Goal: Transaction & Acquisition: Purchase product/service

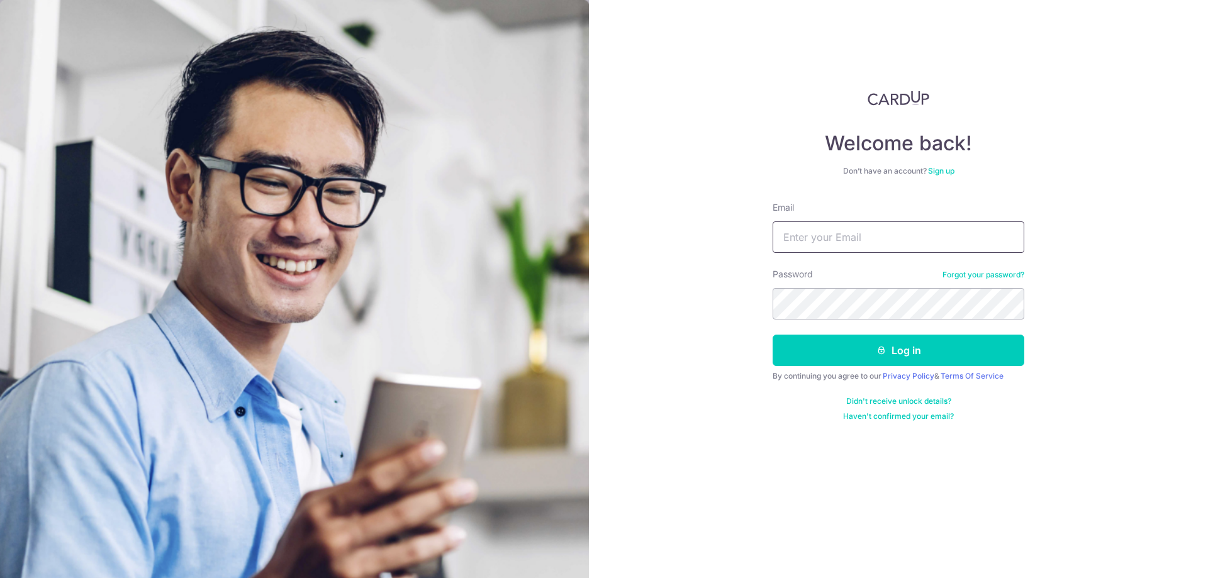
click at [860, 237] on input "Email" at bounding box center [899, 237] width 252 height 31
type input "yiherio@hotmail.com"
click at [773, 335] on button "Log in" at bounding box center [899, 350] width 252 height 31
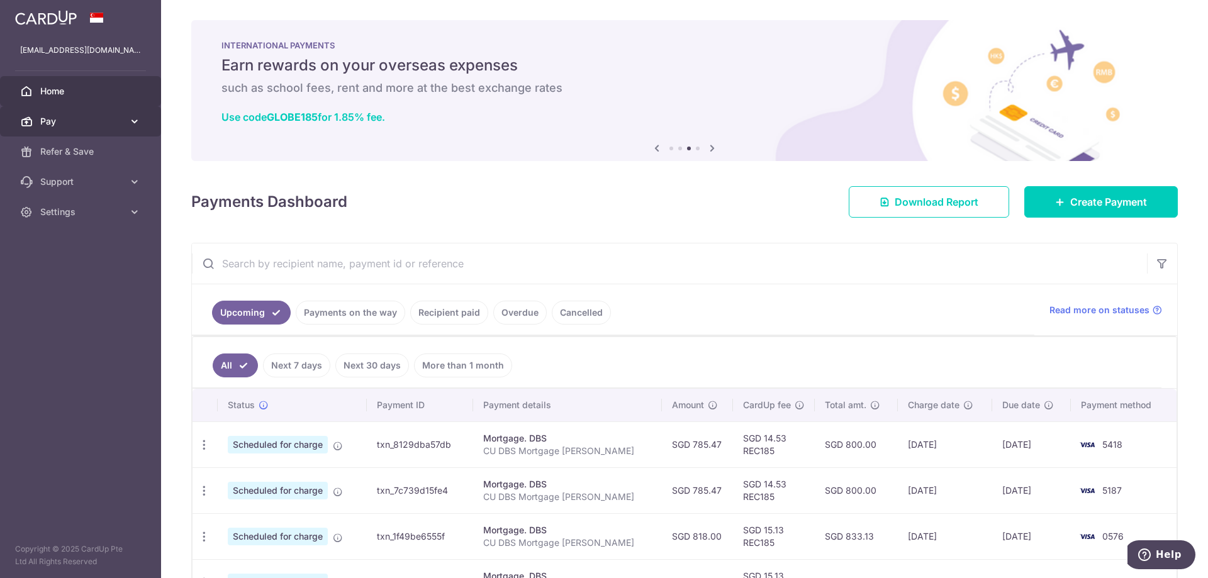
click at [80, 128] on link "Pay" at bounding box center [80, 121] width 161 height 30
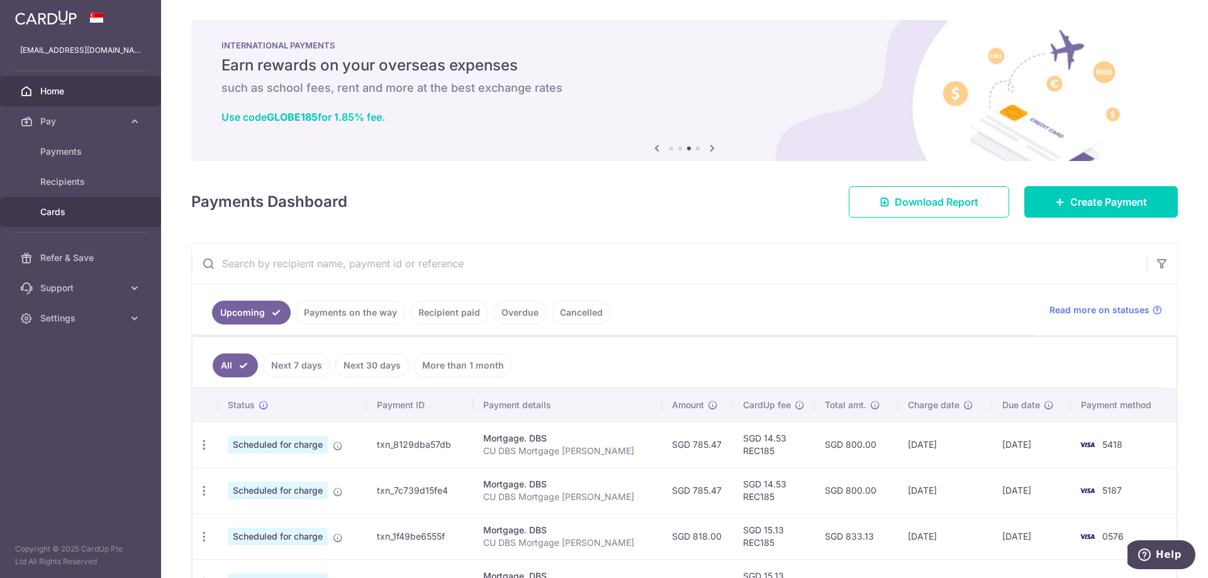
click at [64, 210] on span "Cards" at bounding box center [81, 212] width 83 height 13
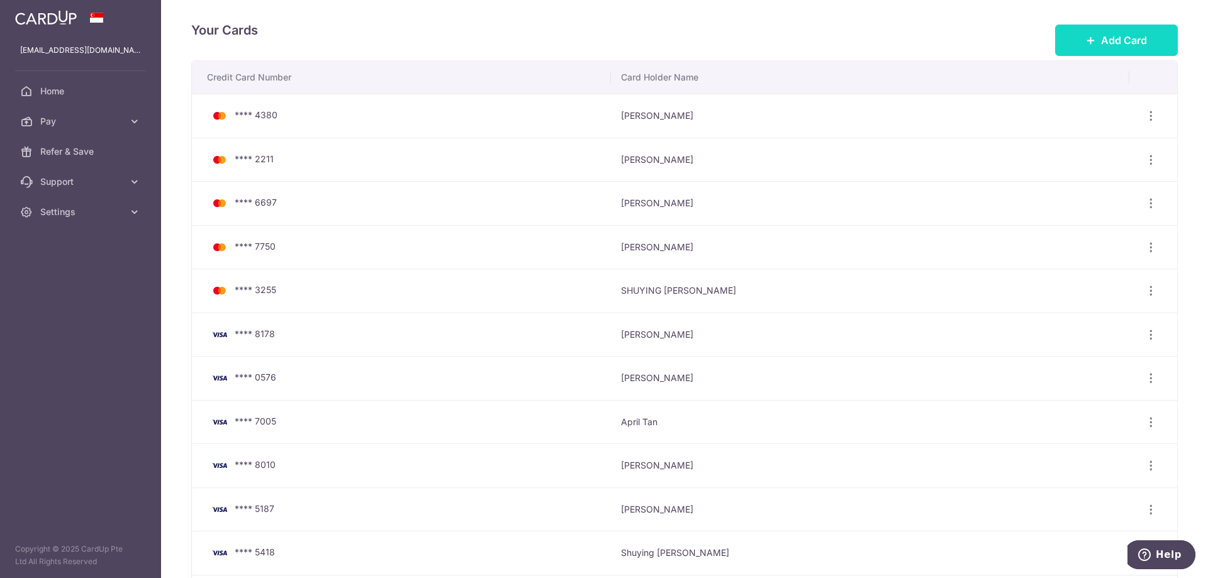
click at [1124, 43] on span "Add Card" at bounding box center [1124, 40] width 46 height 15
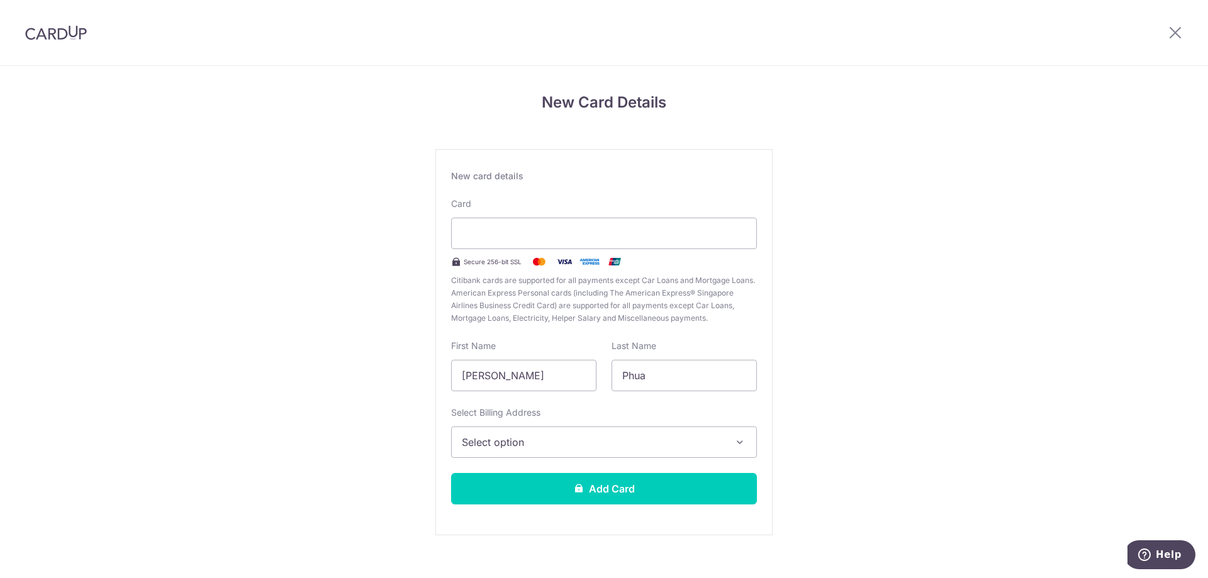
click at [551, 442] on span "Select option" at bounding box center [593, 442] width 262 height 15
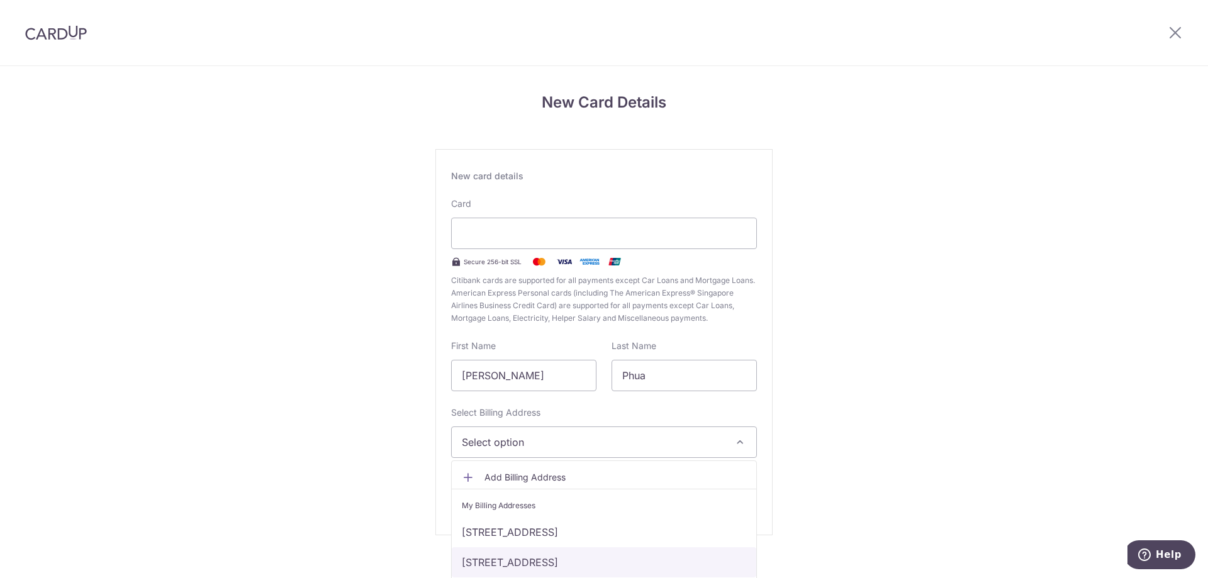
click at [556, 558] on link "7 Leedon Heights, #04-13, Singapore, Singapore-267953" at bounding box center [604, 563] width 305 height 30
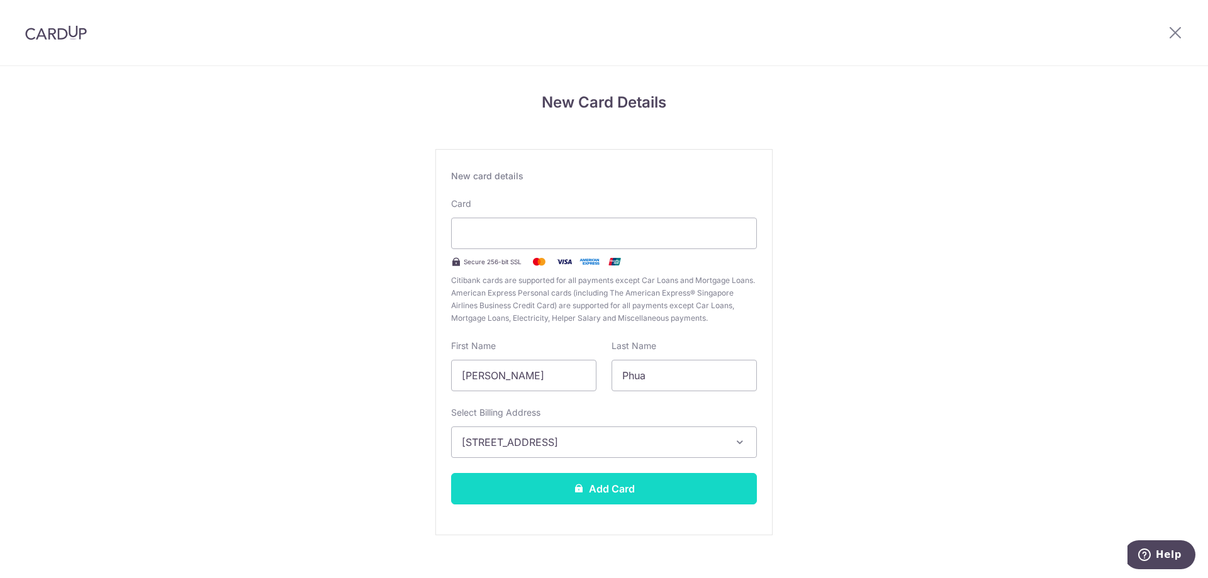
click at [586, 493] on button "Add Card" at bounding box center [604, 488] width 306 height 31
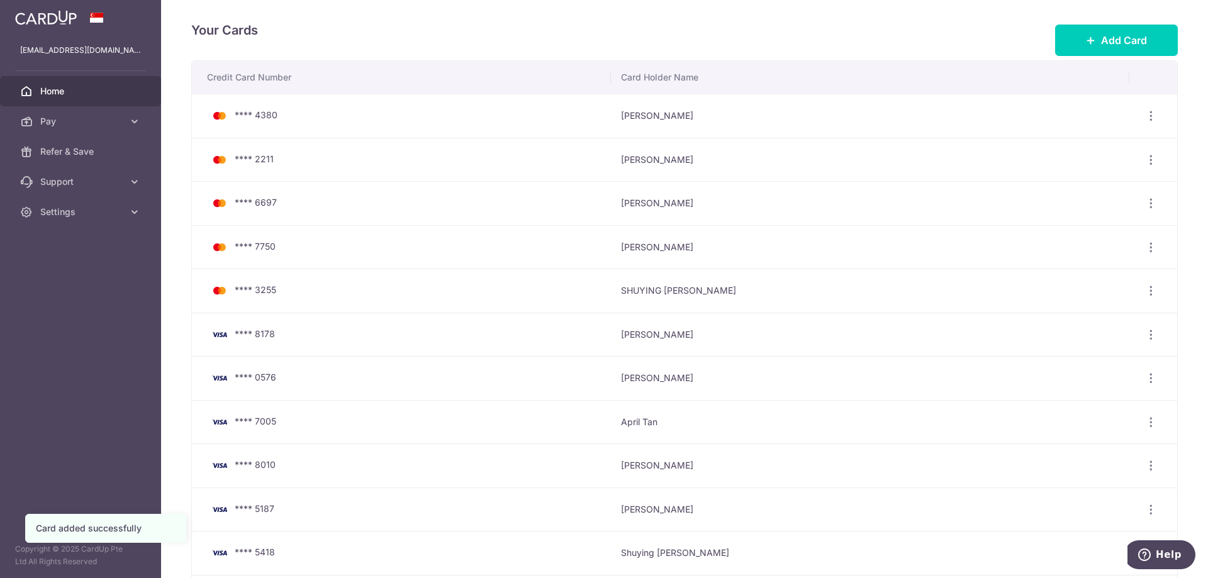
click at [55, 91] on span "Home" at bounding box center [81, 91] width 83 height 13
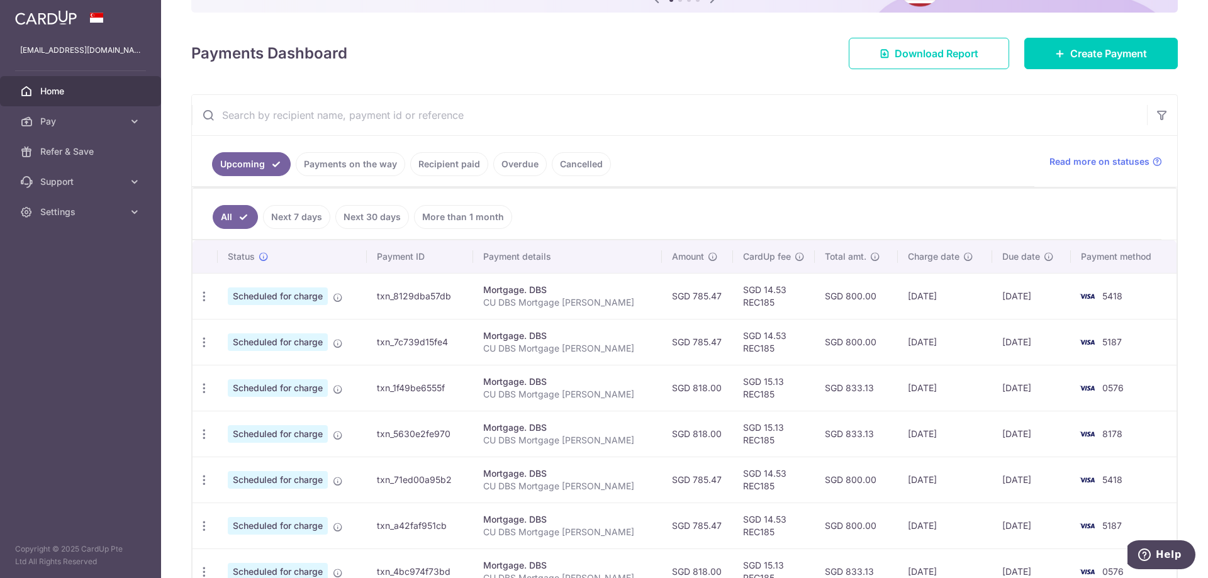
scroll to position [126, 0]
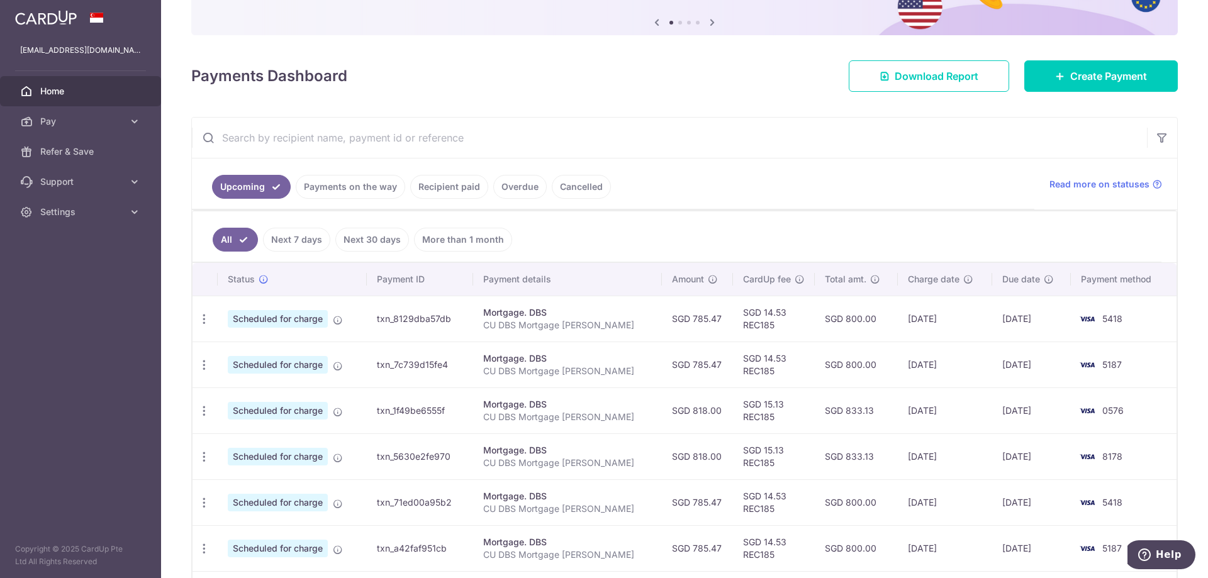
click at [266, 190] on link "Upcoming" at bounding box center [251, 187] width 79 height 24
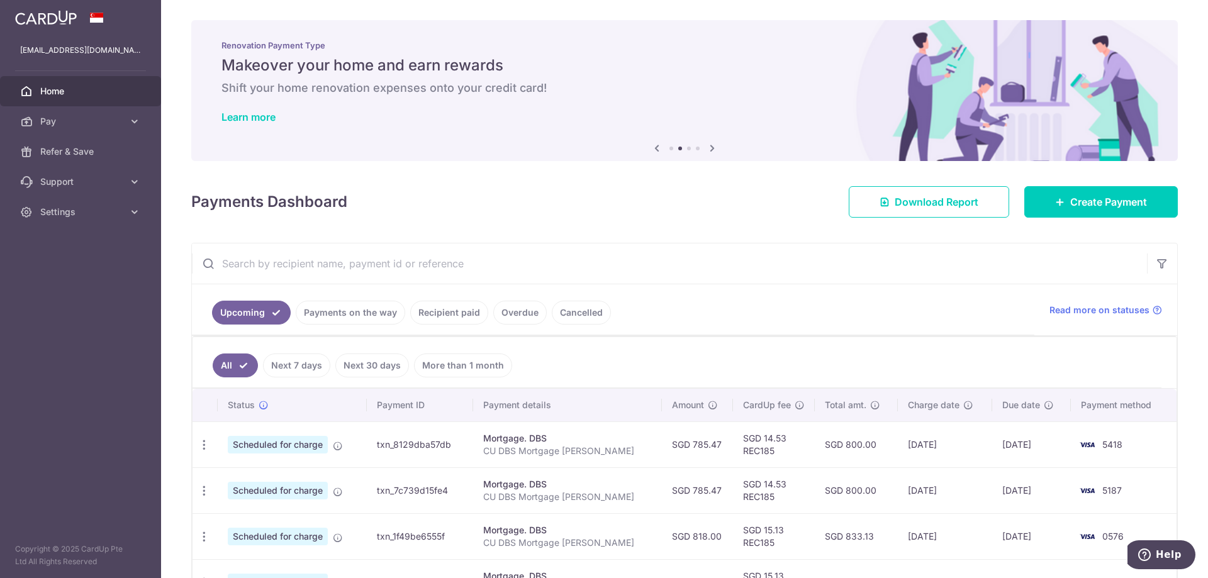
click at [343, 309] on link "Payments on the way" at bounding box center [351, 313] width 110 height 24
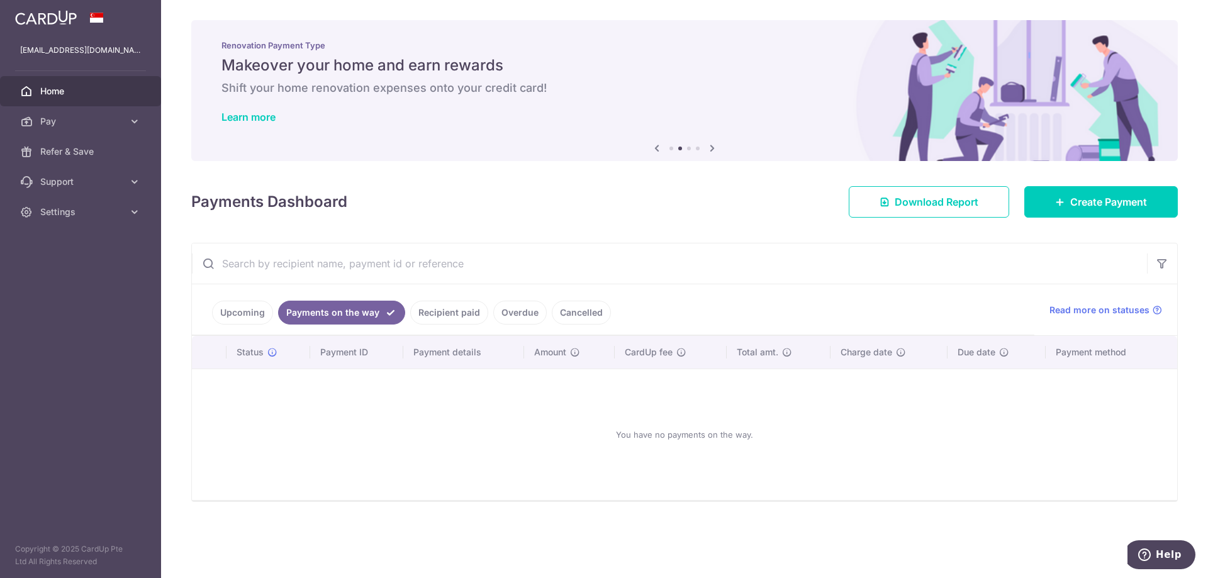
click at [459, 318] on link "Recipient paid" at bounding box center [449, 313] width 78 height 24
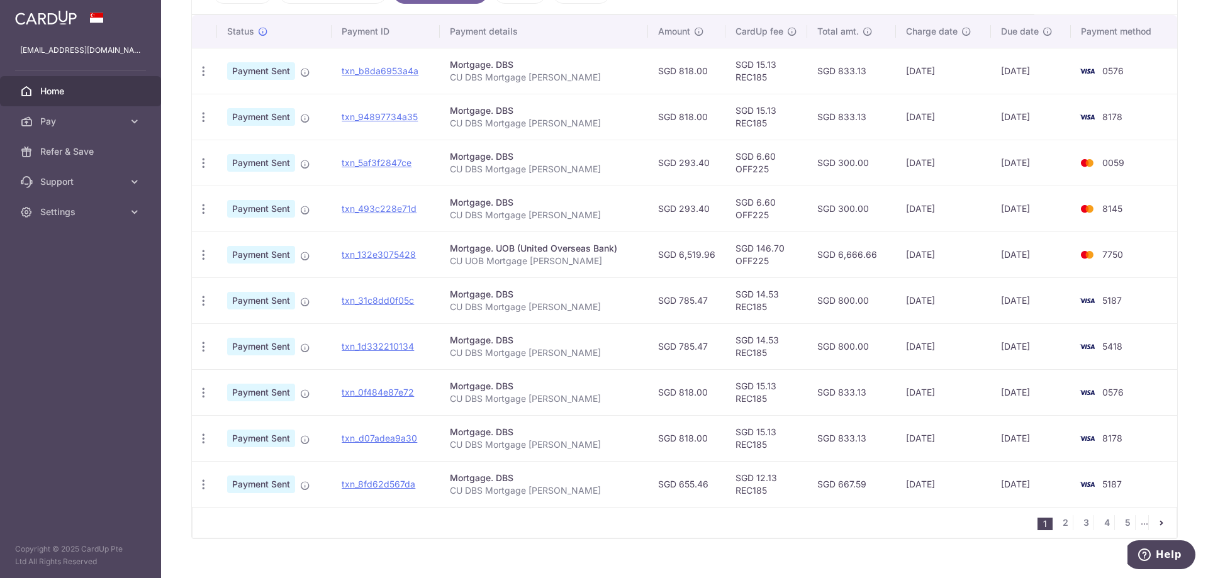
scroll to position [341, 0]
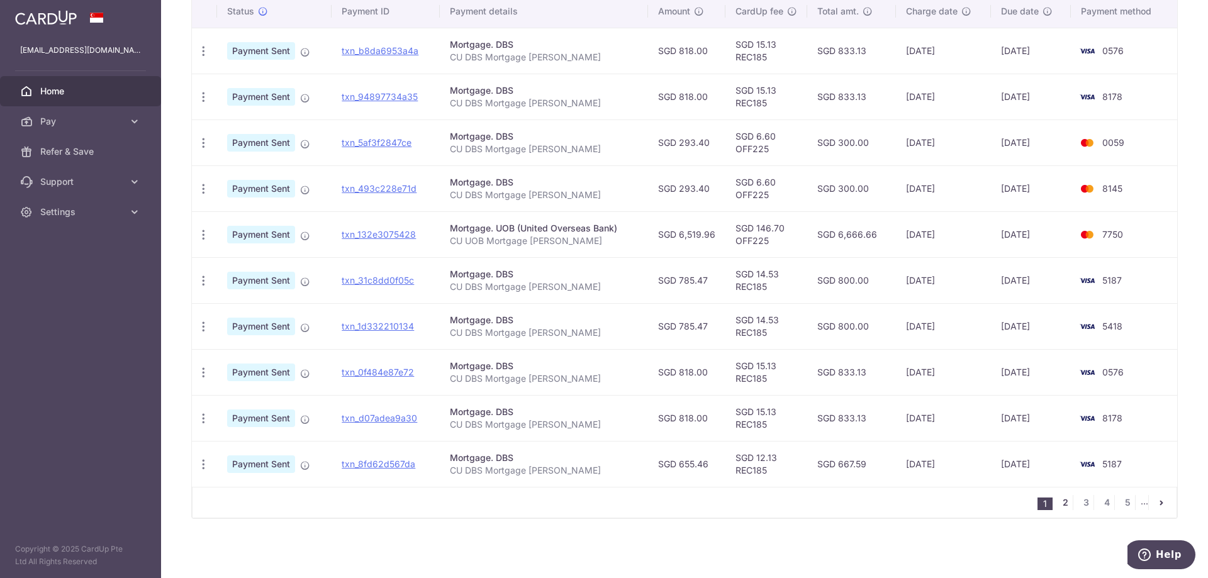
click at [1059, 501] on link "2" at bounding box center [1065, 502] width 15 height 15
click at [1058, 505] on link "3" at bounding box center [1065, 502] width 15 height 15
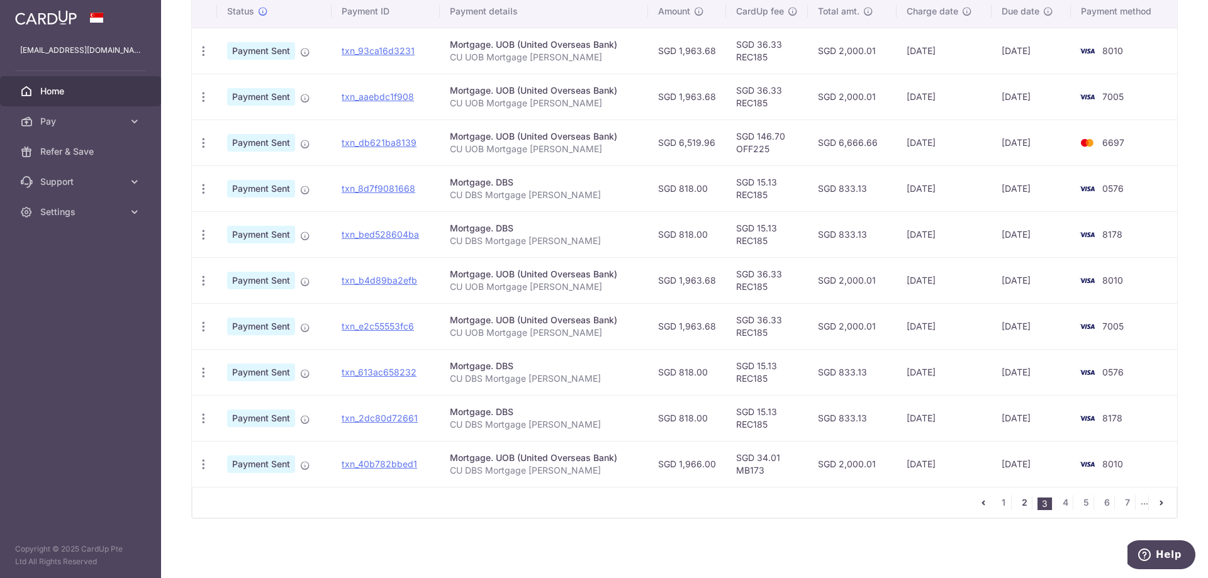
click at [1020, 497] on link "2" at bounding box center [1024, 502] width 15 height 15
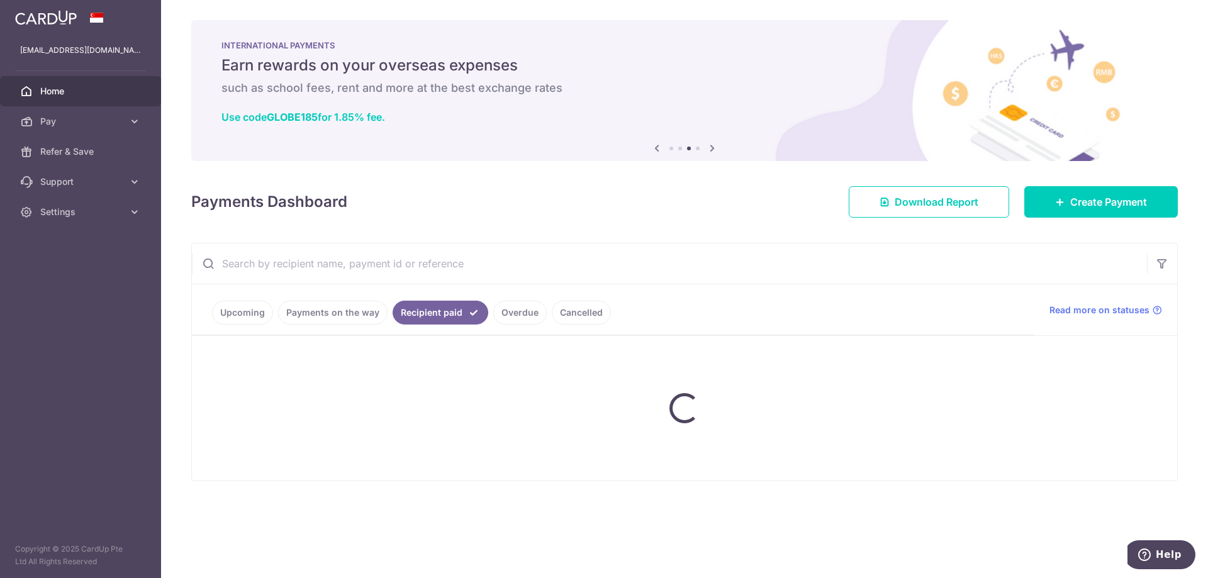
scroll to position [0, 0]
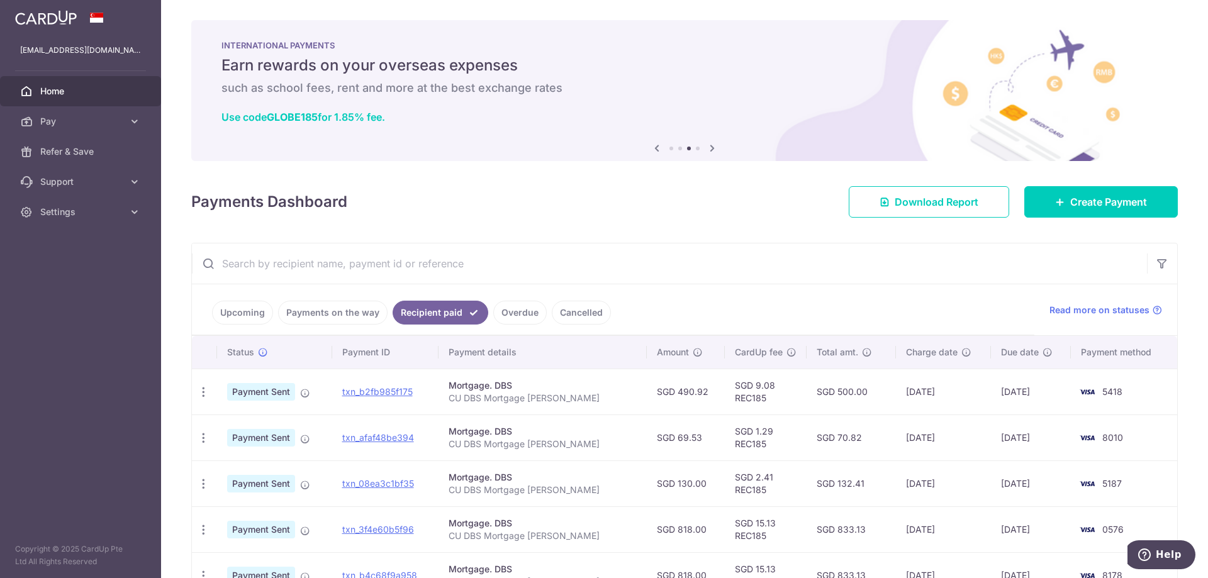
click at [241, 316] on link "Upcoming" at bounding box center [242, 313] width 61 height 24
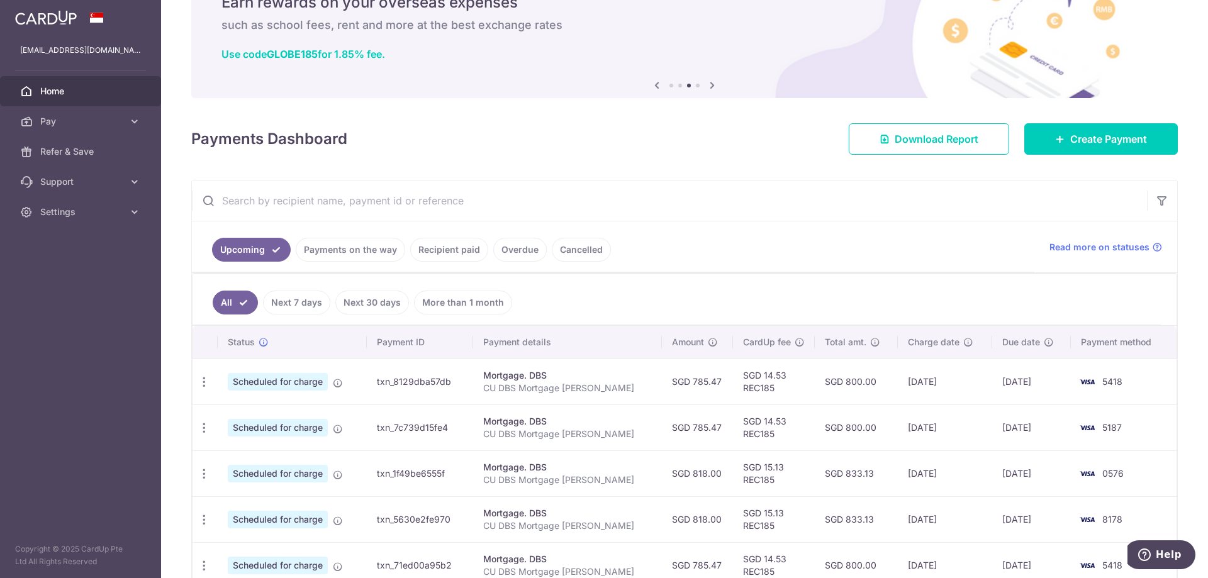
scroll to position [126, 0]
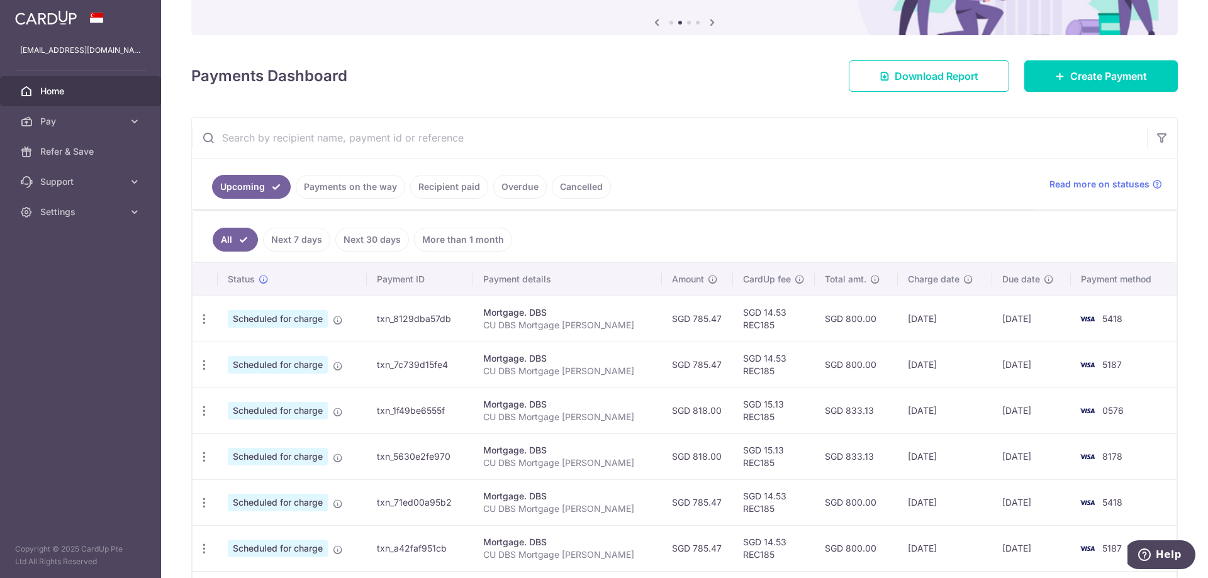
click at [1025, 420] on td "07/10/2025" at bounding box center [1032, 411] width 79 height 46
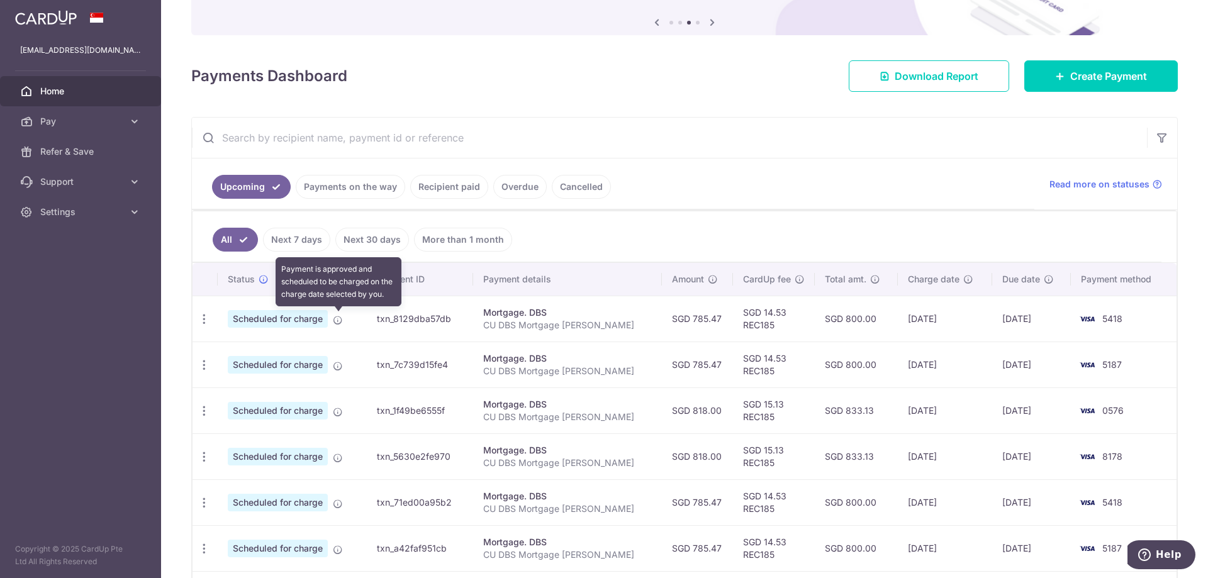
click at [339, 322] on icon at bounding box center [338, 320] width 10 height 10
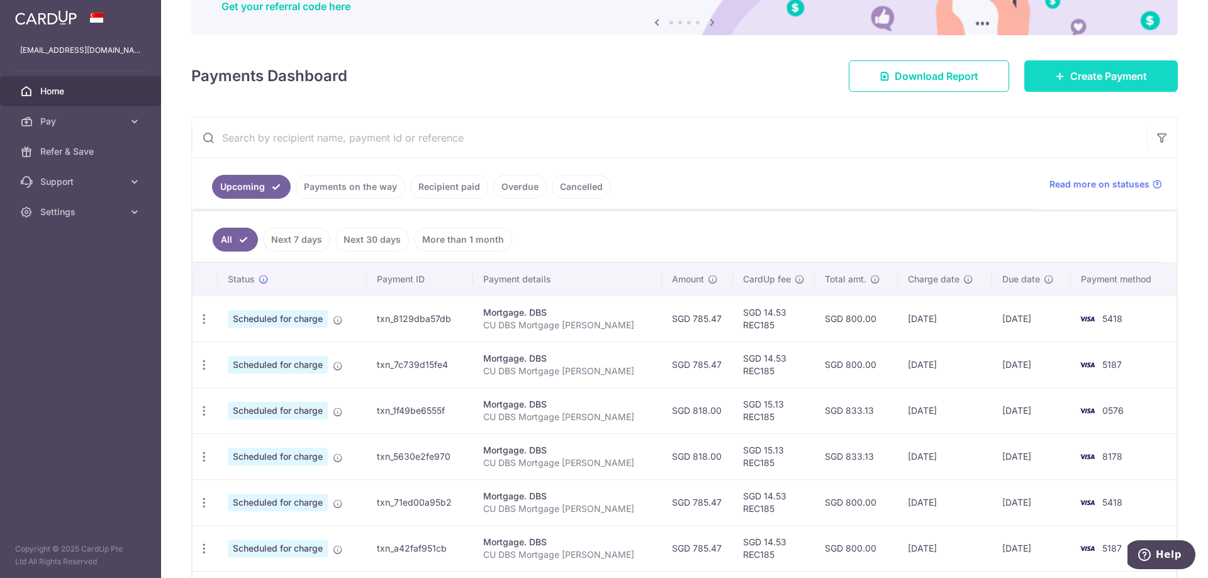
click at [1104, 88] on link "Create Payment" at bounding box center [1102, 75] width 154 height 31
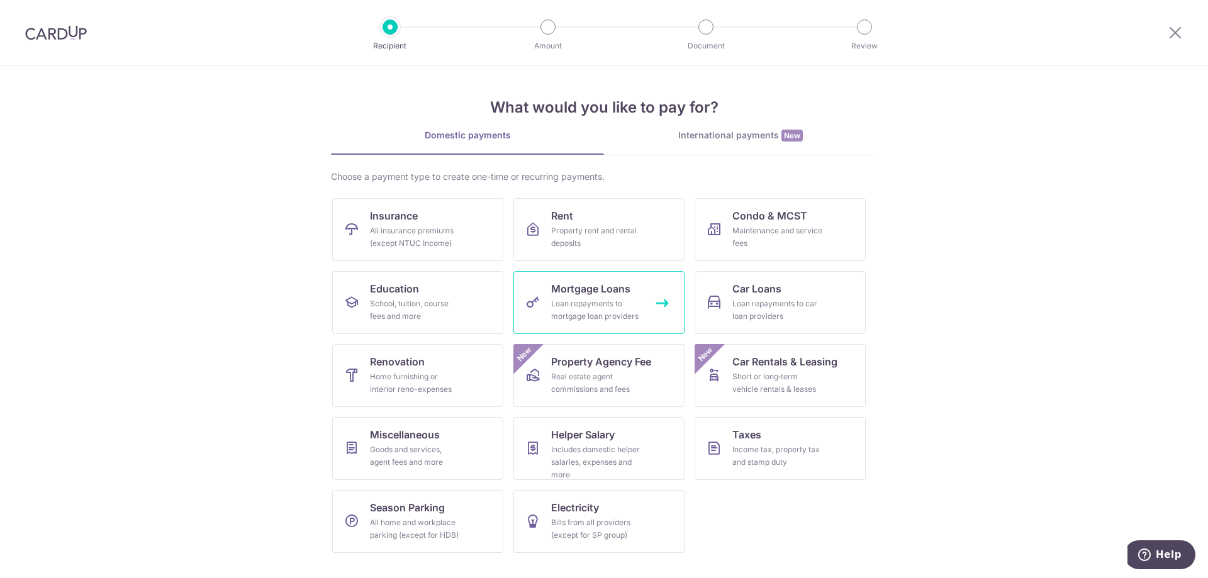
click at [596, 315] on div "Loan repayments to mortgage loan providers" at bounding box center [596, 310] width 91 height 25
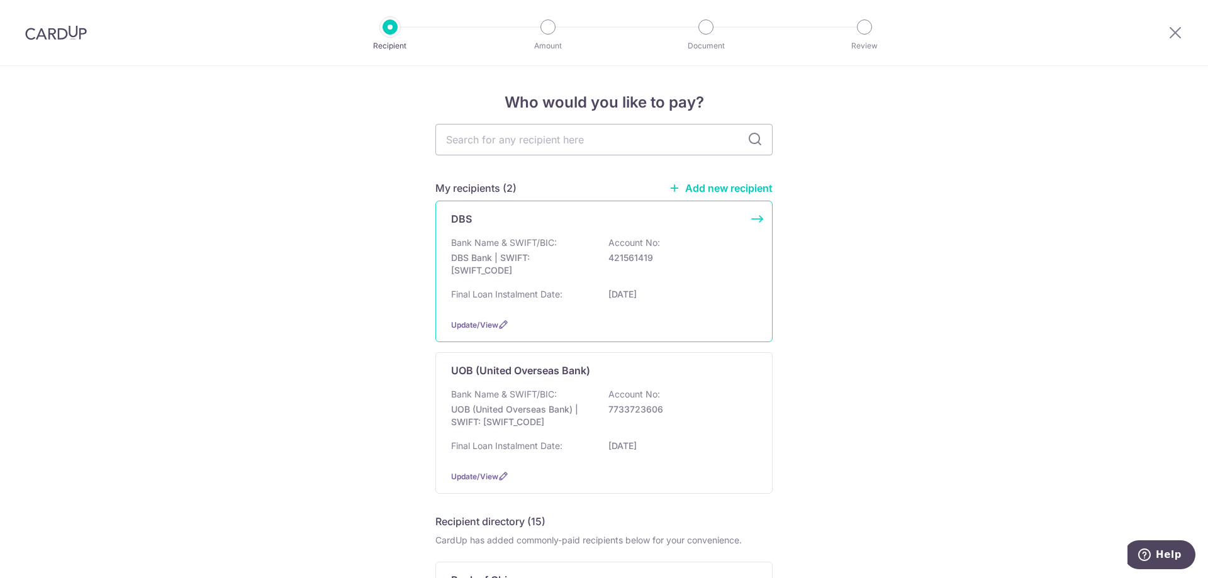
click at [589, 286] on div "Bank Name & SWIFT/BIC: DBS Bank | SWIFT: [SWIFT_CODE] Account No: 421561419 Fin…" at bounding box center [604, 273] width 306 height 72
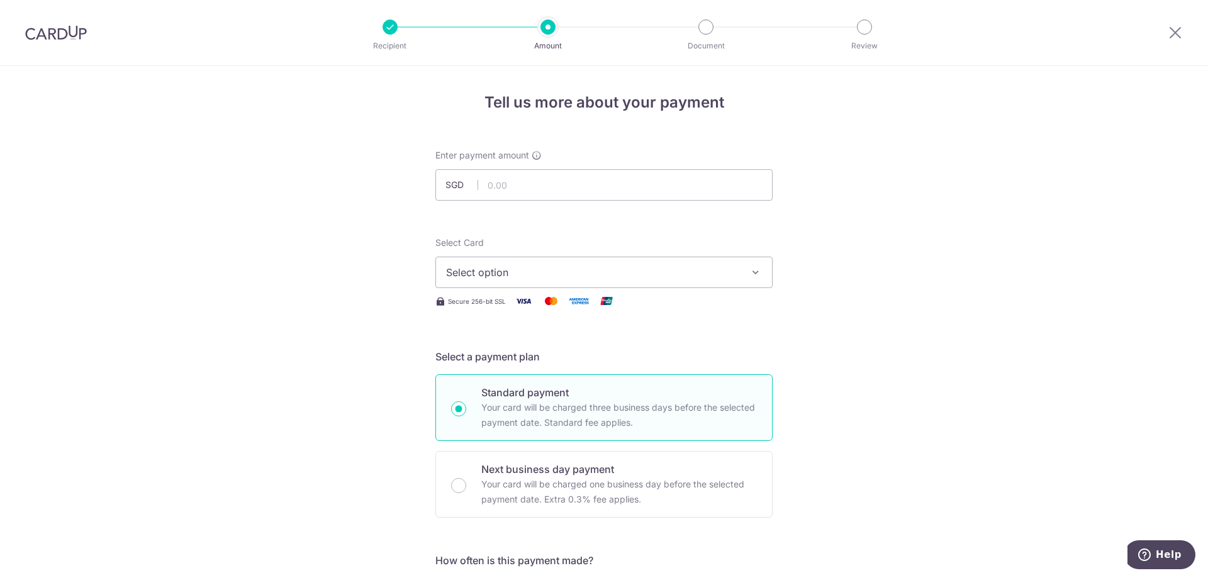
click at [64, 38] on img at bounding box center [56, 32] width 62 height 15
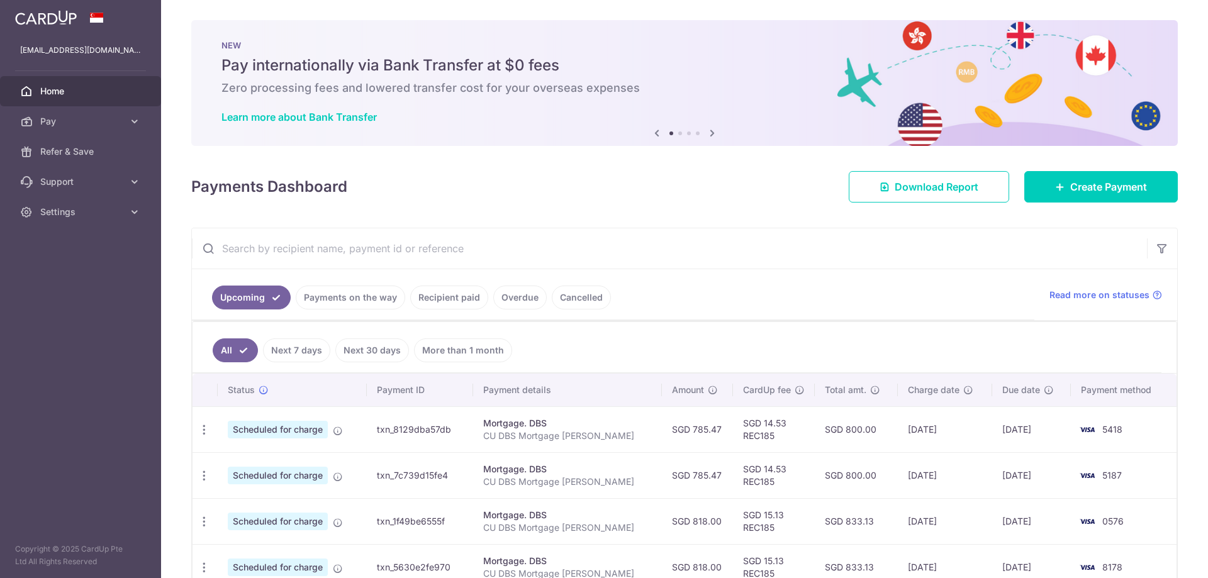
click at [448, 303] on link "Recipient paid" at bounding box center [449, 298] width 78 height 24
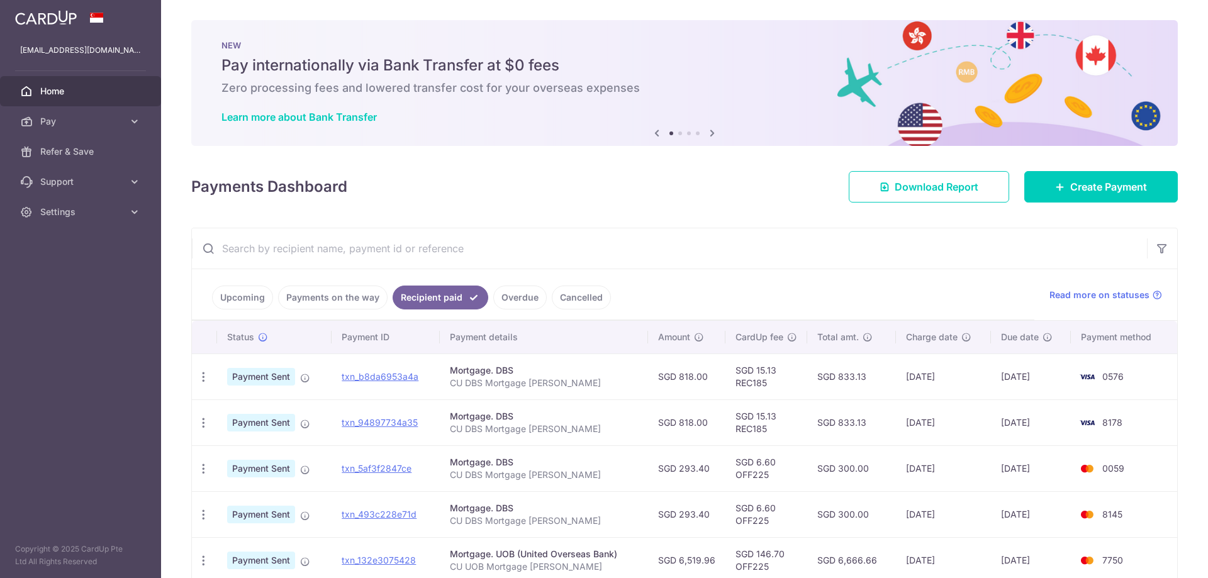
scroll to position [63, 0]
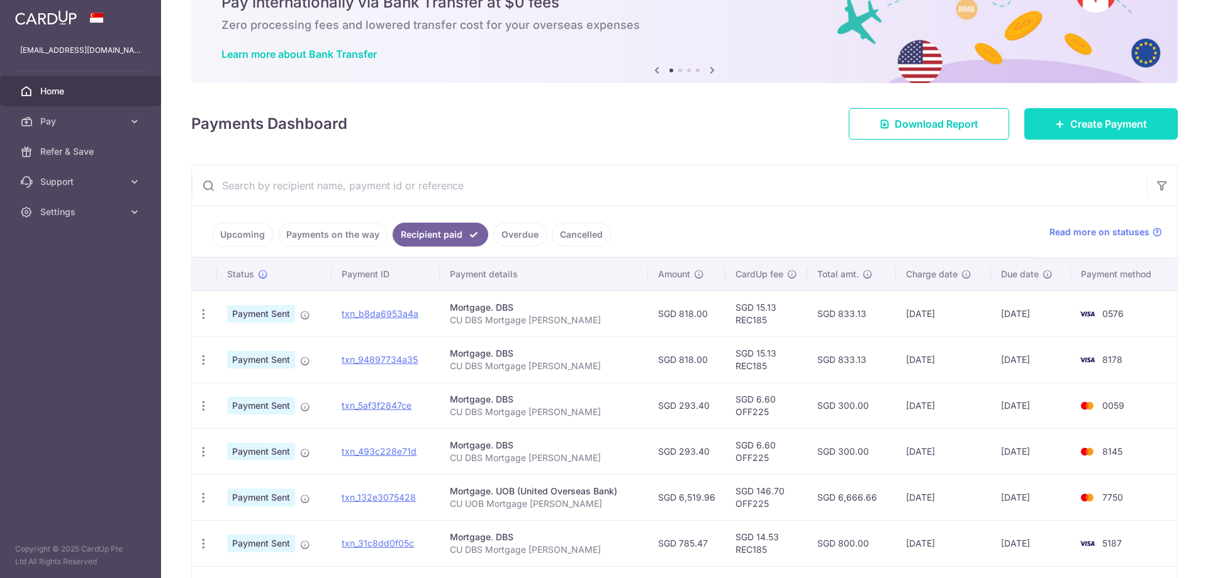
click at [1081, 116] on span "Create Payment" at bounding box center [1109, 123] width 77 height 15
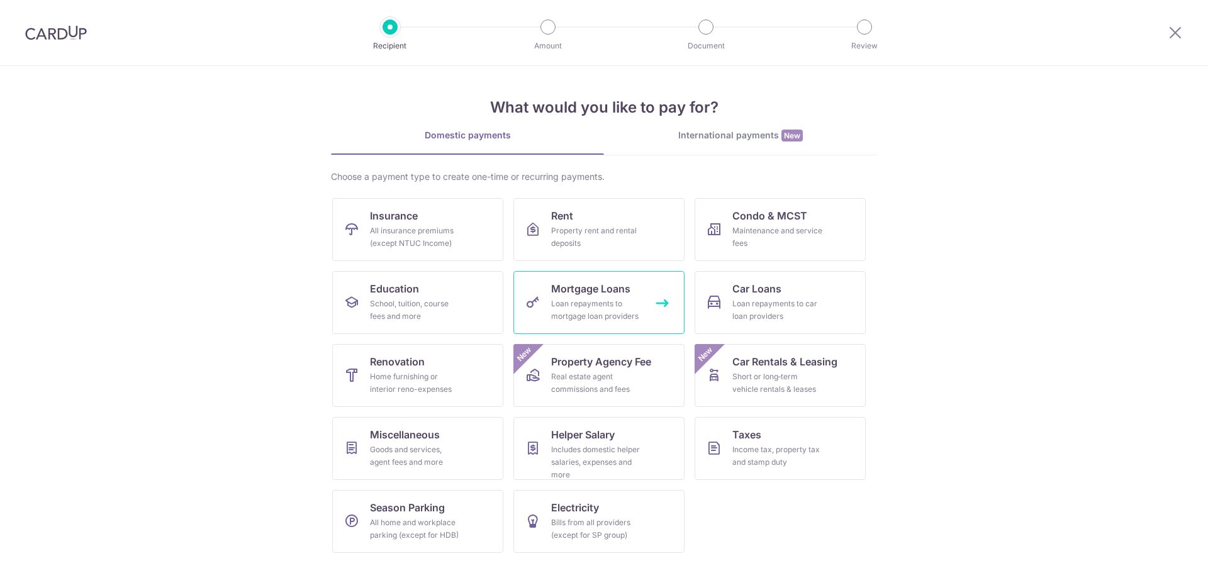
click at [603, 298] on div "Loan repayments to mortgage loan providers" at bounding box center [596, 310] width 91 height 25
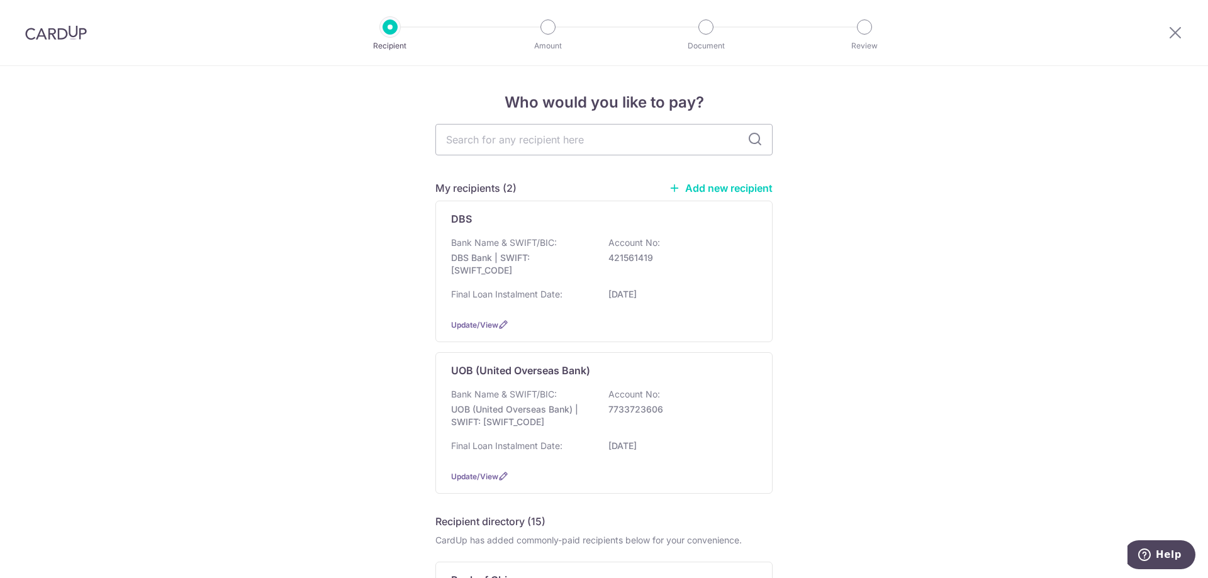
click at [572, 273] on p "DBS Bank | SWIFT: [SWIFT_CODE]" at bounding box center [521, 264] width 141 height 25
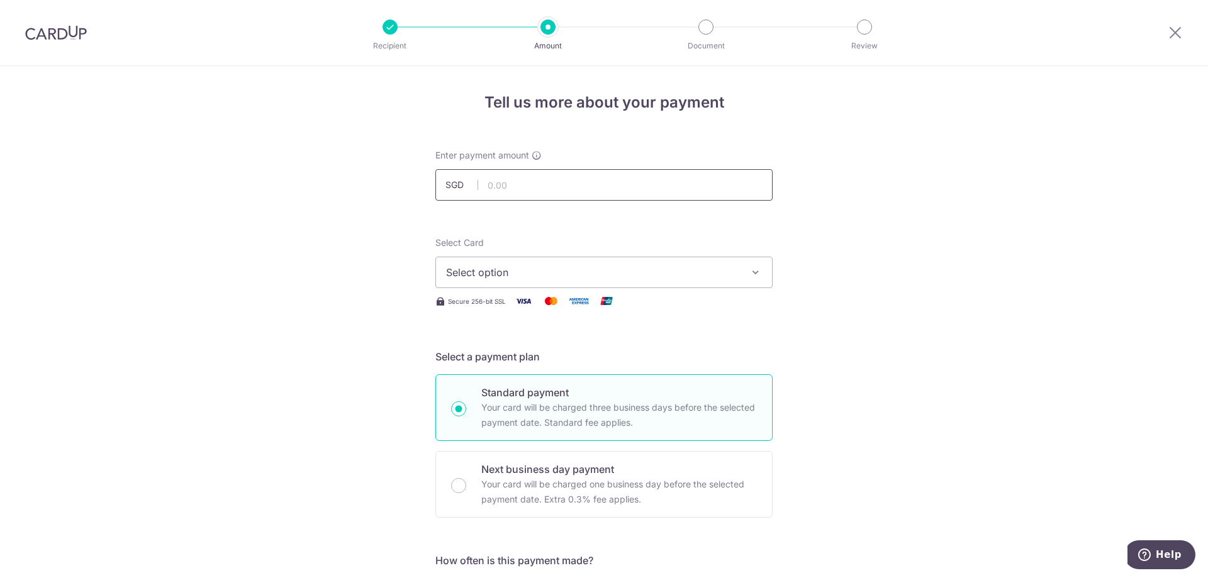
click at [574, 180] on input "text" at bounding box center [604, 184] width 337 height 31
type input "49.09"
click at [563, 277] on span "Select option" at bounding box center [592, 272] width 293 height 15
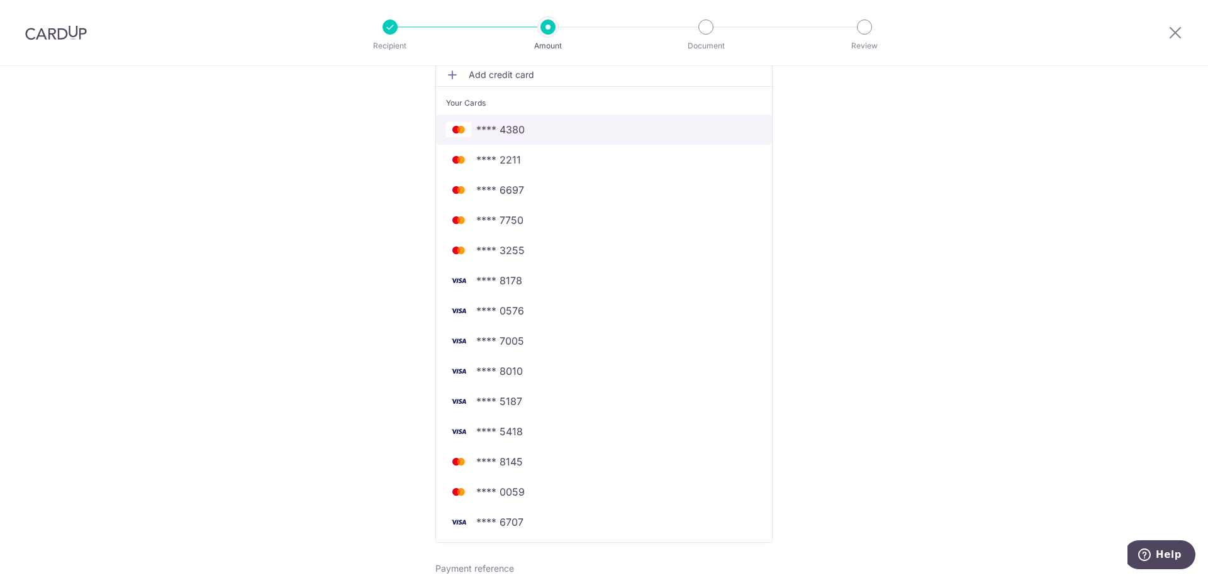
scroll to position [252, 0]
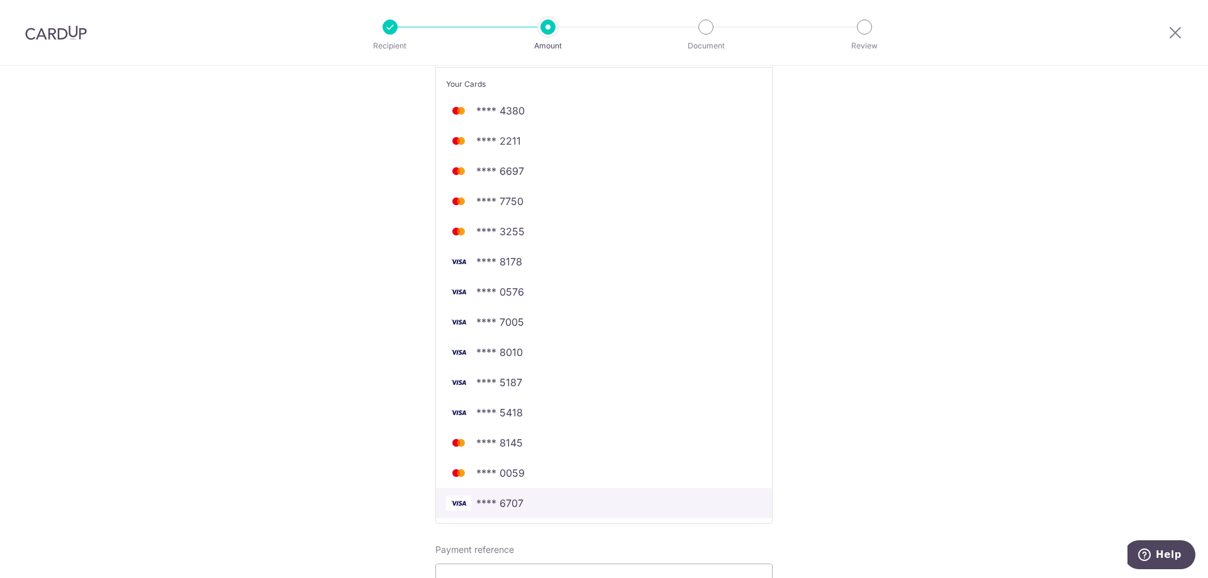
click at [521, 502] on span "**** 6707" at bounding box center [604, 503] width 316 height 15
type input "[DATE]"
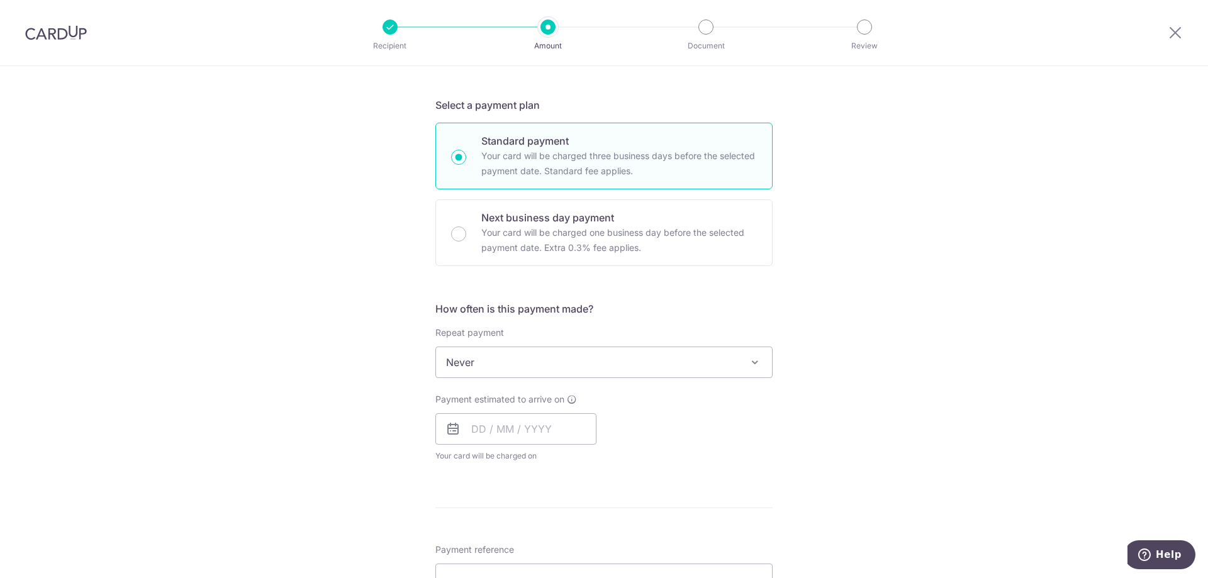
click at [514, 368] on span "Never" at bounding box center [604, 362] width 336 height 30
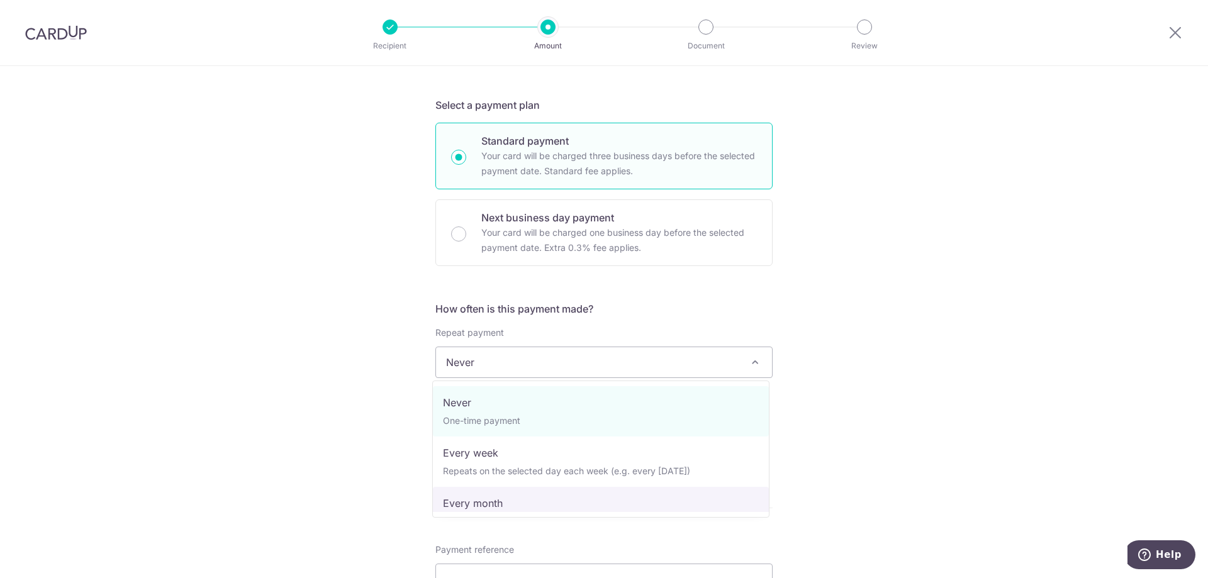
select select "3"
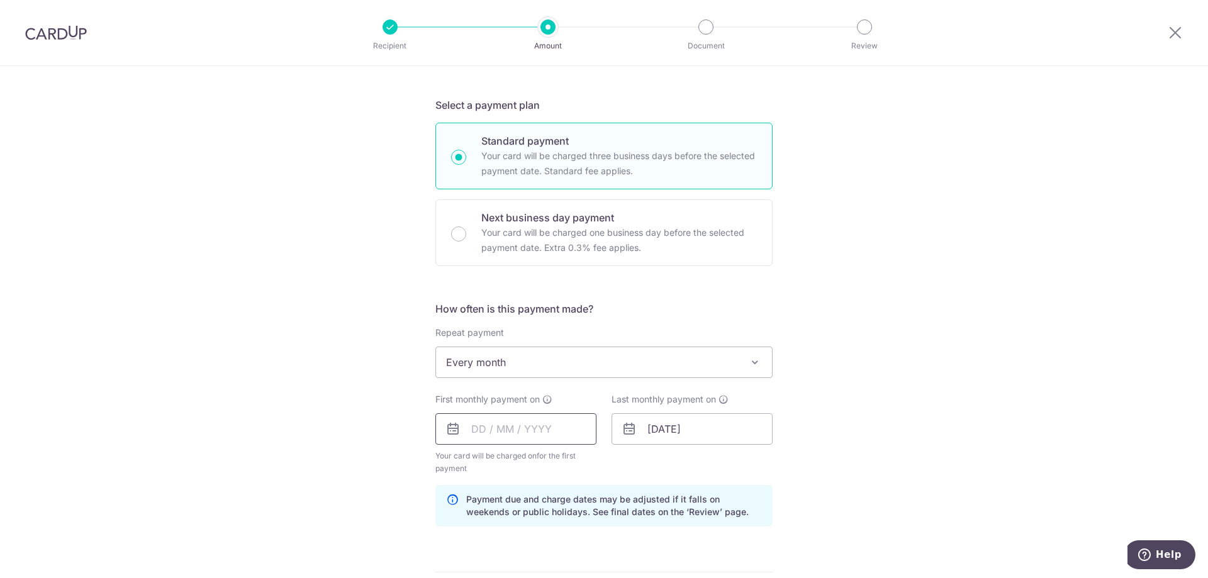
click at [504, 437] on input "text" at bounding box center [516, 429] width 161 height 31
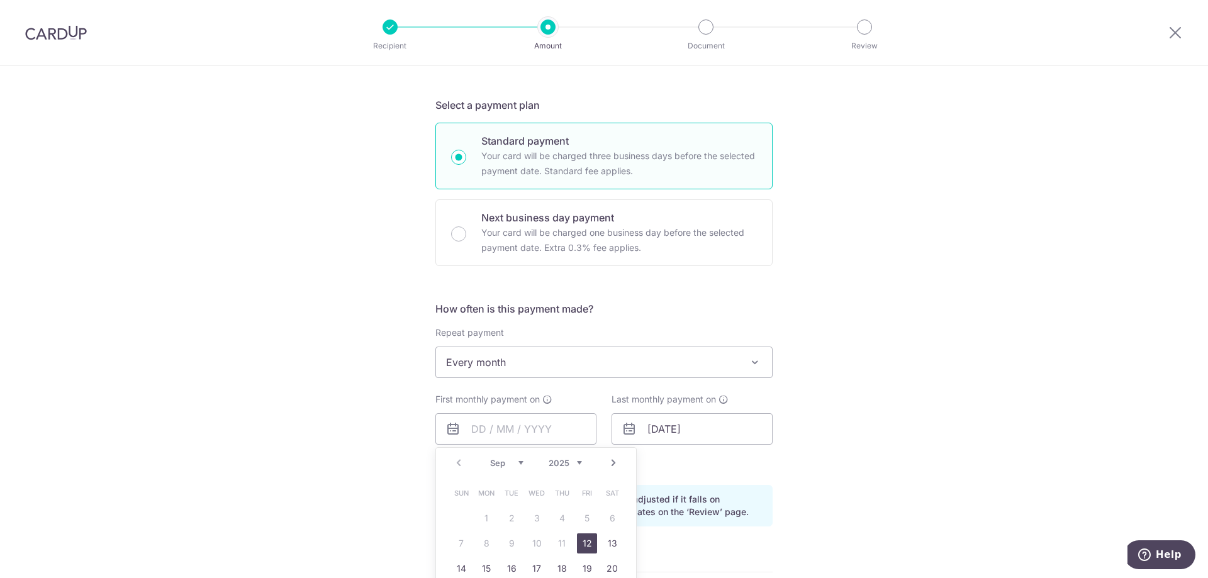
click at [587, 542] on link "12" at bounding box center [587, 544] width 20 height 20
type input "[DATE]"
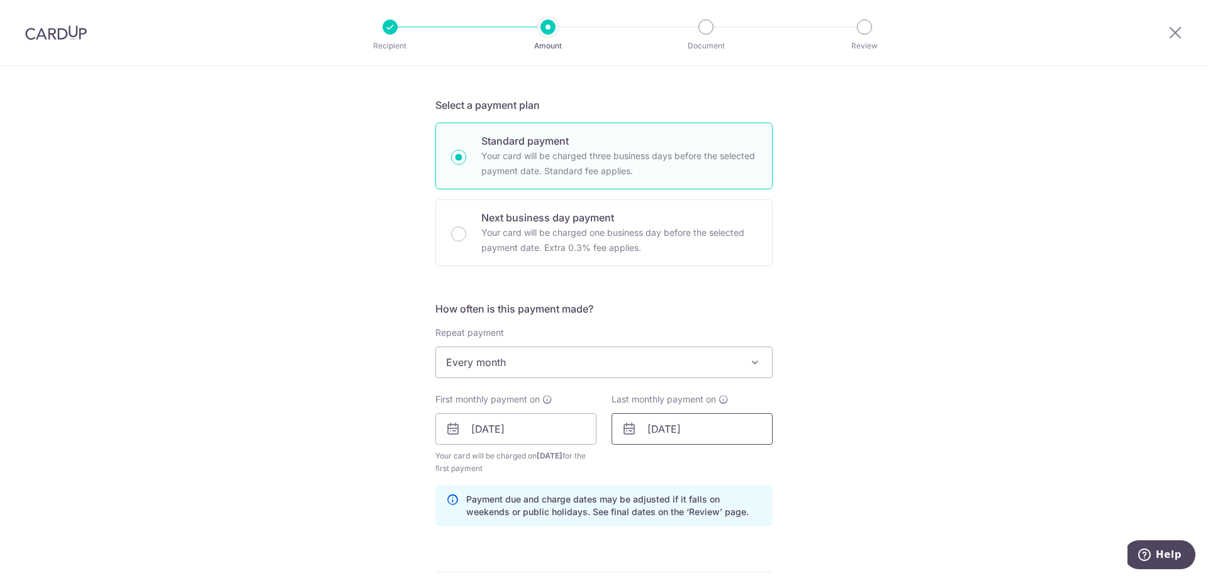
click at [665, 437] on input "[DATE]" at bounding box center [692, 429] width 161 height 31
click at [740, 459] on select "2024 2025 2026 2027 2028 2029 2030 2031 2032 2033 2034 2035" at bounding box center [741, 463] width 33 height 10
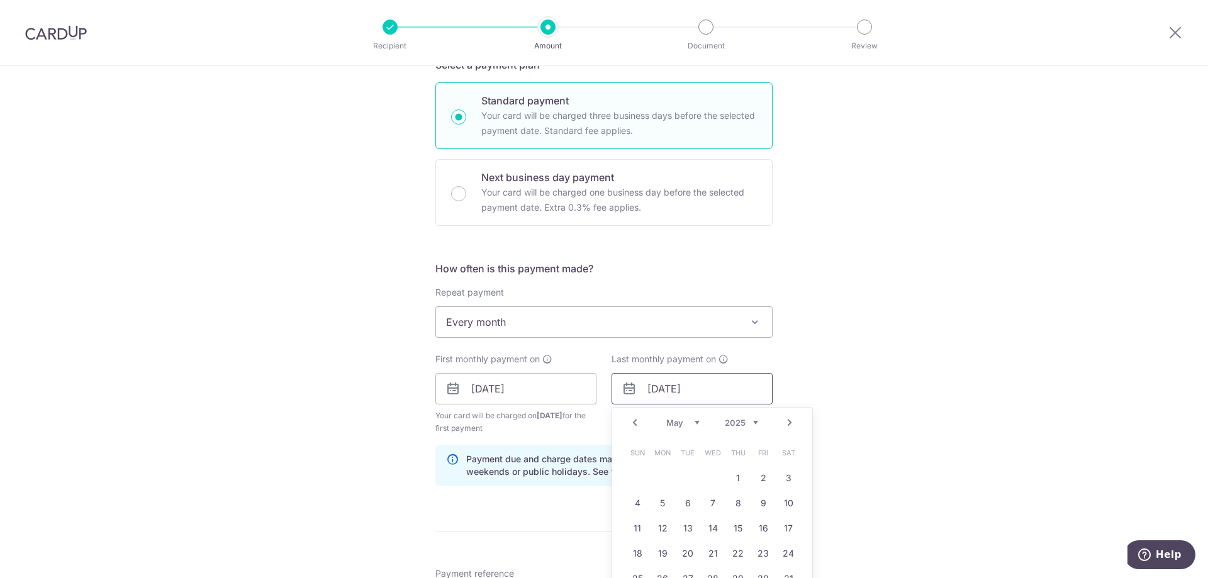
scroll to position [315, 0]
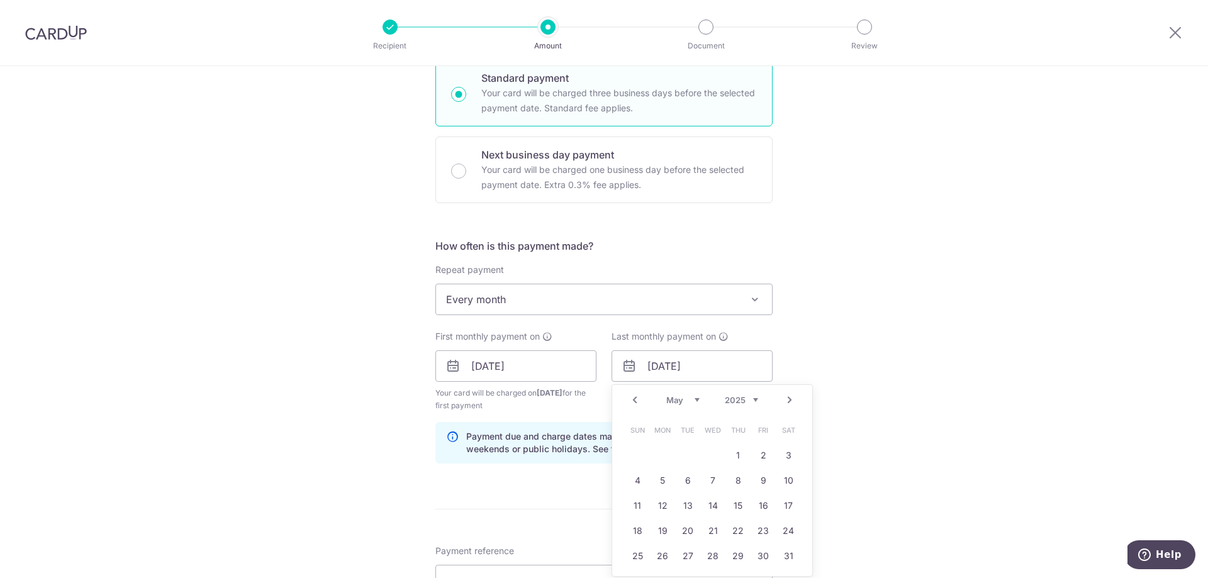
click at [684, 402] on select "Jan Feb Mar Apr May Jun [DATE] Aug Sep Oct Nov Dec" at bounding box center [683, 400] width 33 height 10
click at [756, 510] on link "14" at bounding box center [763, 506] width 20 height 20
type input "[DATE]"
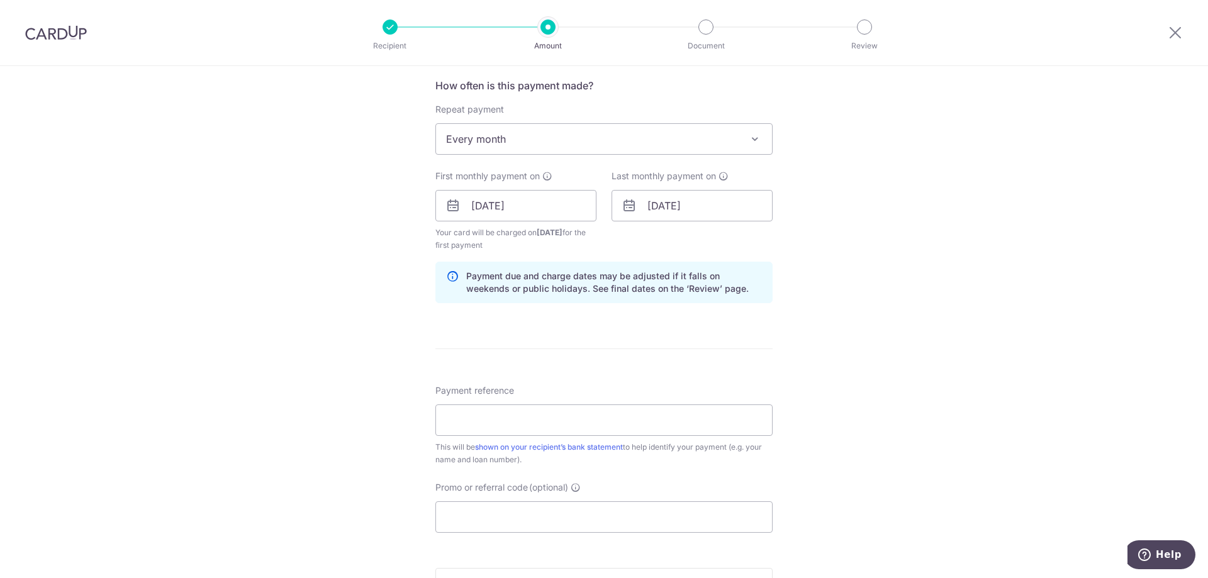
scroll to position [504, 0]
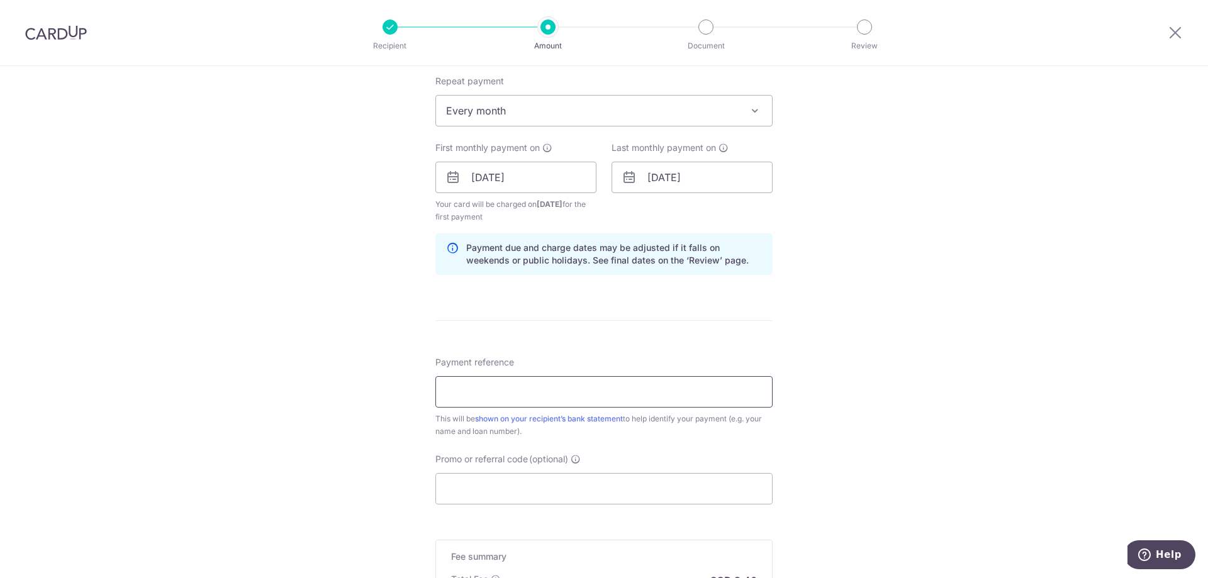
click at [491, 391] on input "Payment reference" at bounding box center [604, 391] width 337 height 31
paste input "CU DBS Gem Mortgage Loan"
type input "CU DBS Gem Mortgage Loan"
click at [492, 481] on input "Promo or referral code (optional)" at bounding box center [604, 488] width 337 height 31
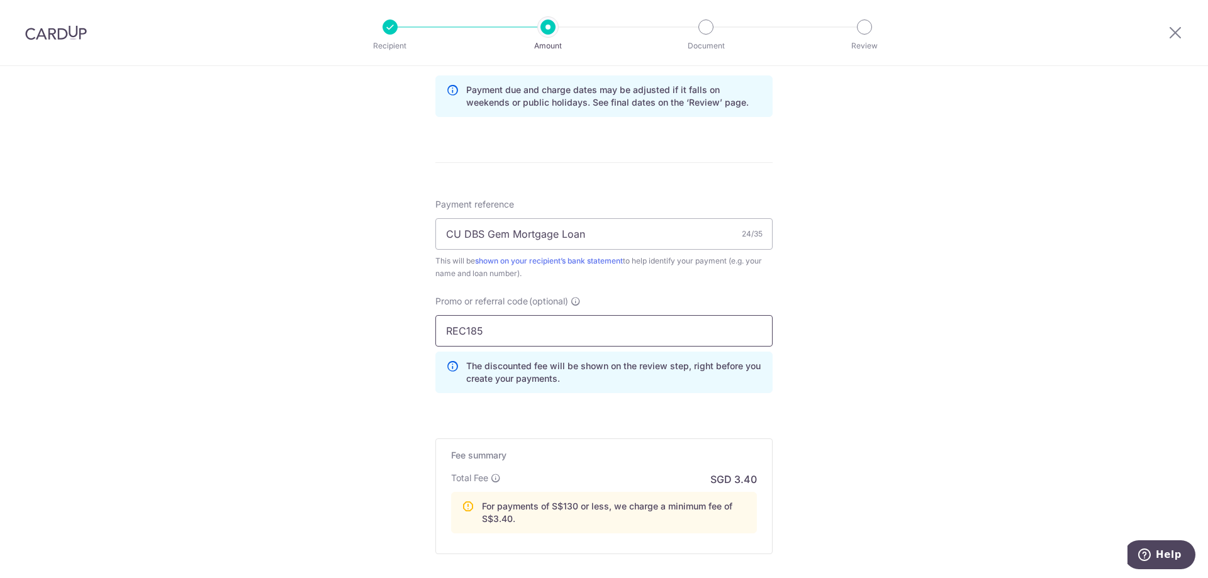
scroll to position [755, 0]
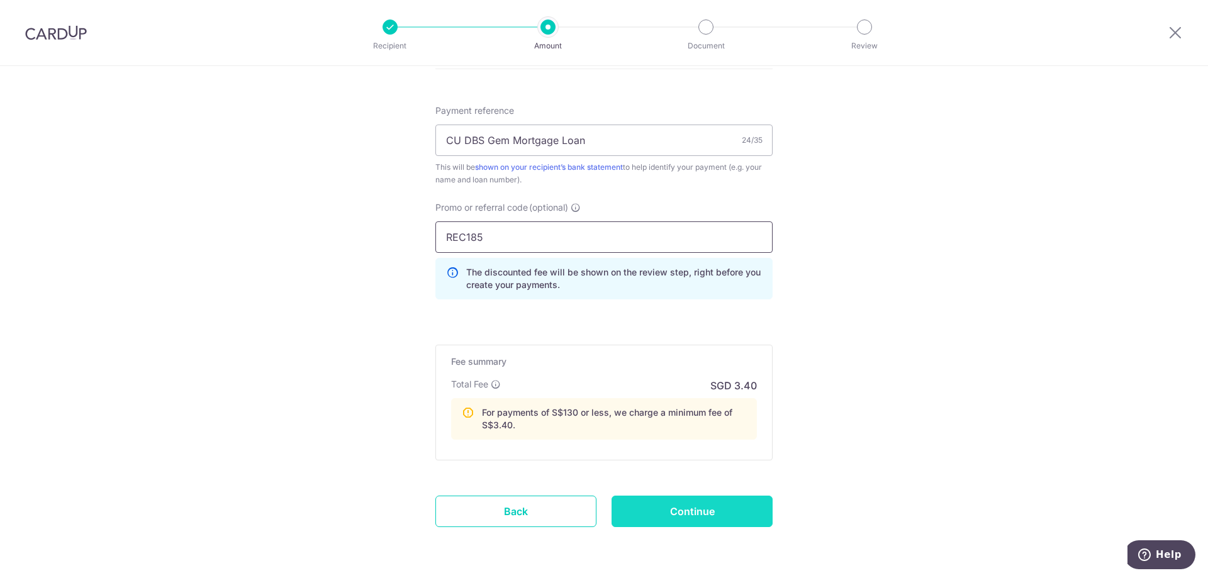
type input "REC185"
click at [680, 511] on input "Continue" at bounding box center [692, 511] width 161 height 31
type input "Create Schedule"
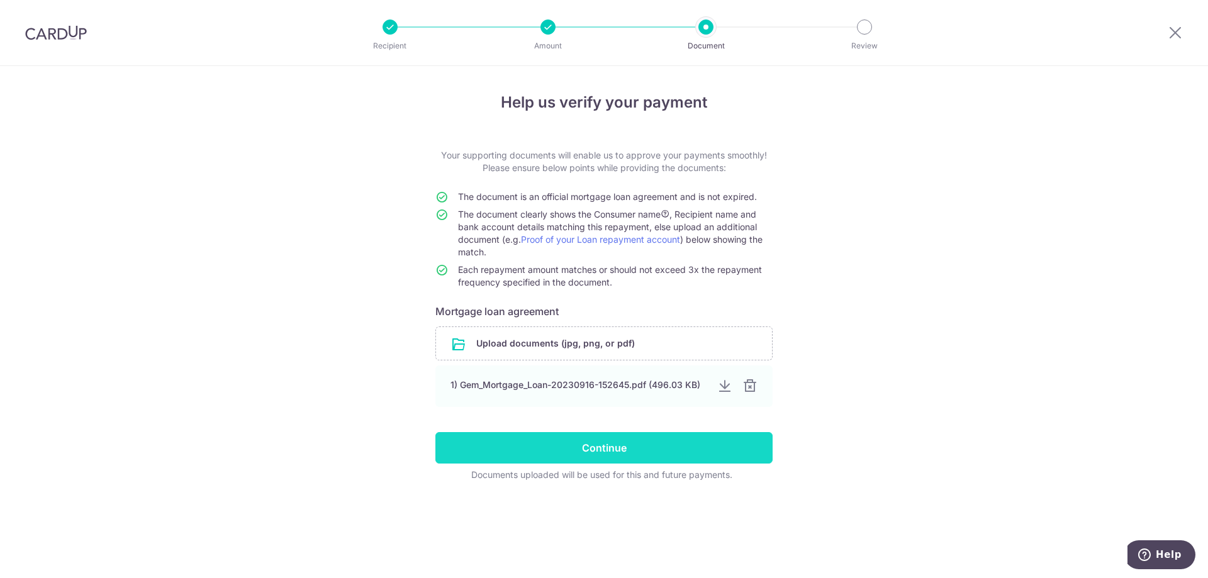
click at [621, 454] on input "Continue" at bounding box center [604, 447] width 337 height 31
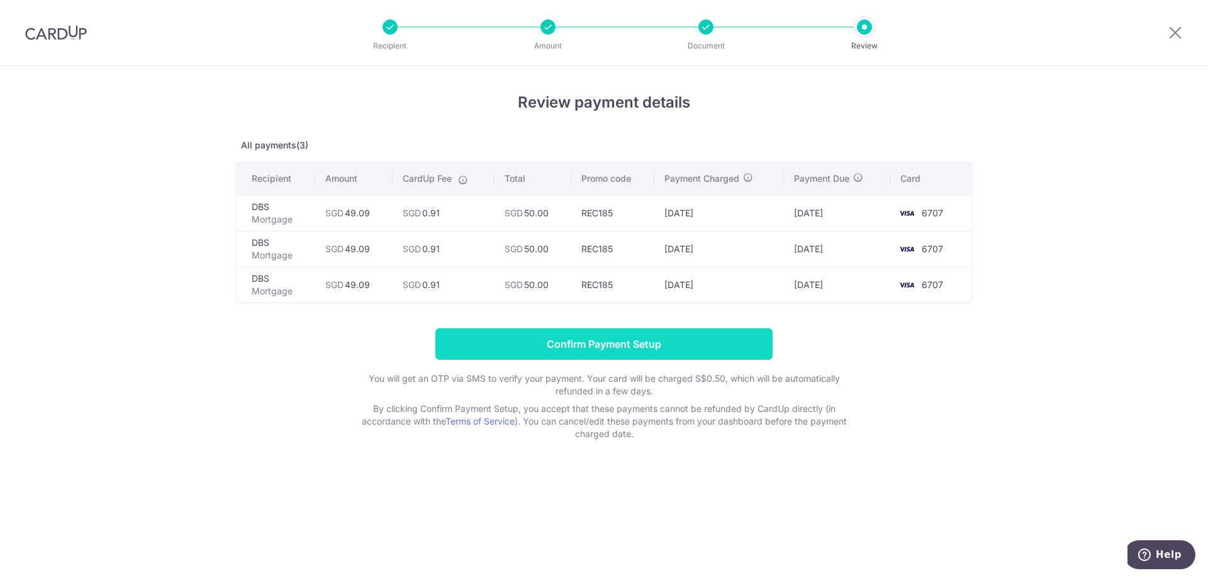
click at [532, 335] on input "Confirm Payment Setup" at bounding box center [604, 344] width 337 height 31
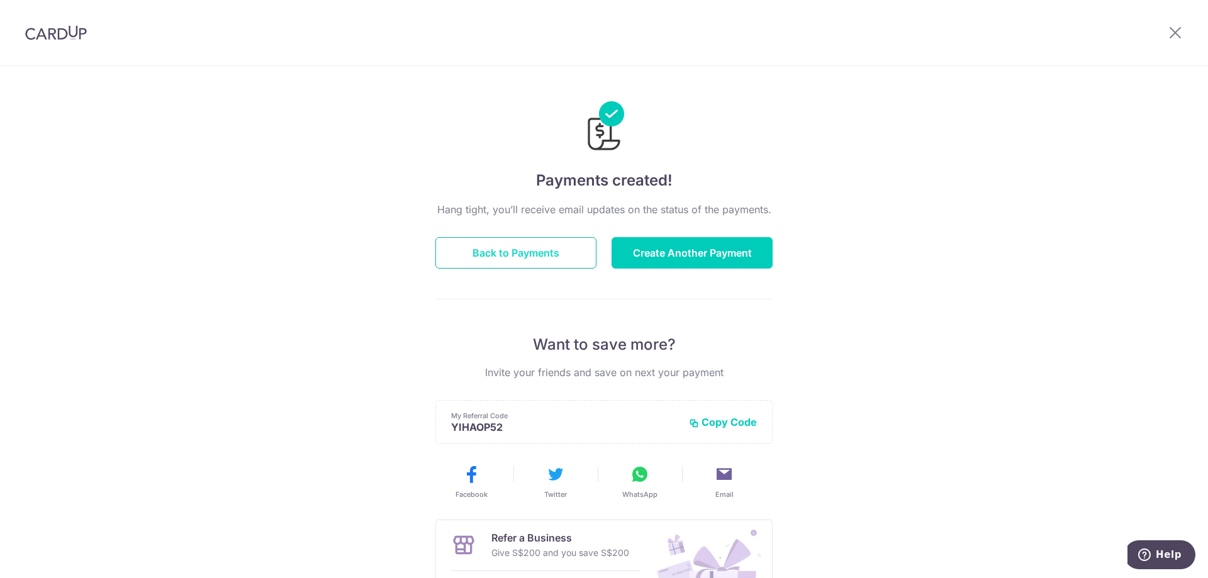
click at [506, 257] on button "Back to Payments" at bounding box center [516, 252] width 161 height 31
